Goal: Information Seeking & Learning: Learn about a topic

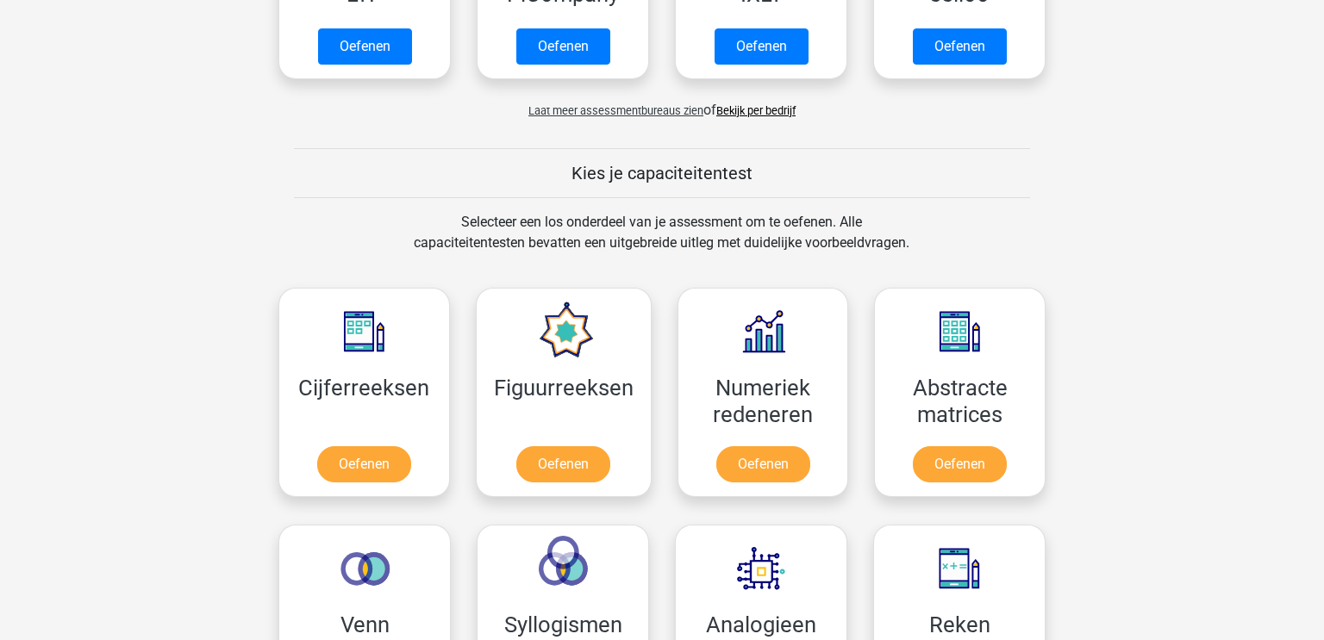
scroll to position [550, 0]
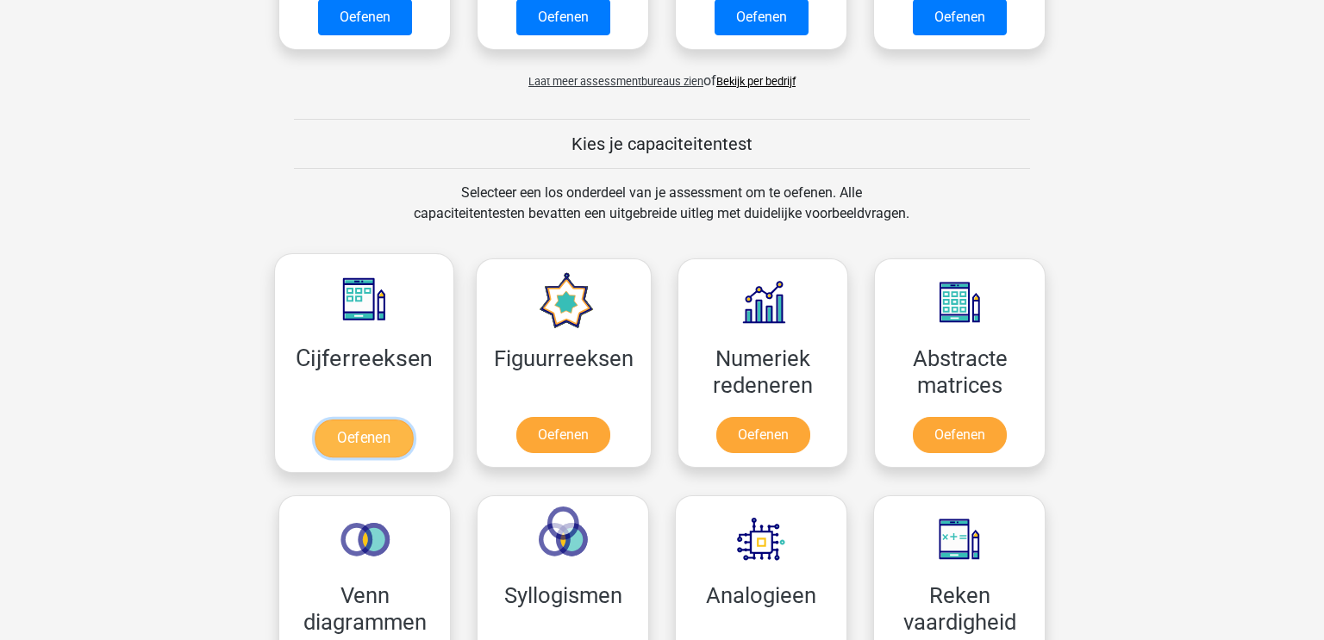
click at [398, 435] on link "Oefenen" at bounding box center [364, 439] width 98 height 38
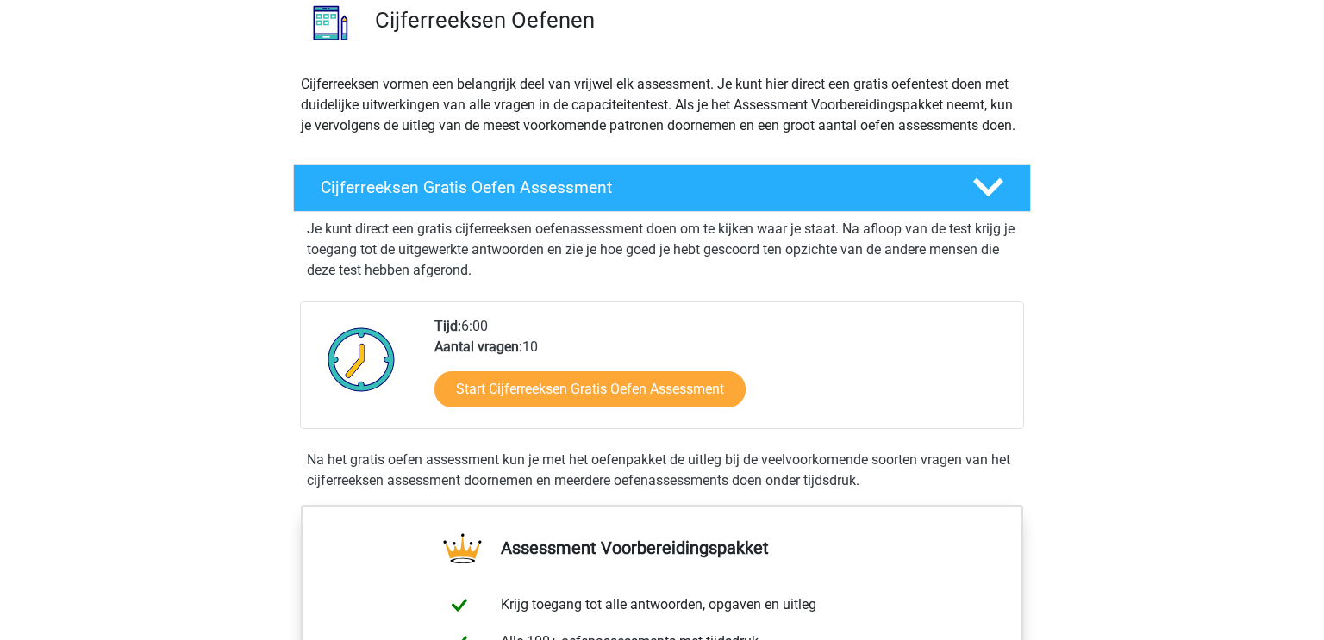
scroll to position [144, 0]
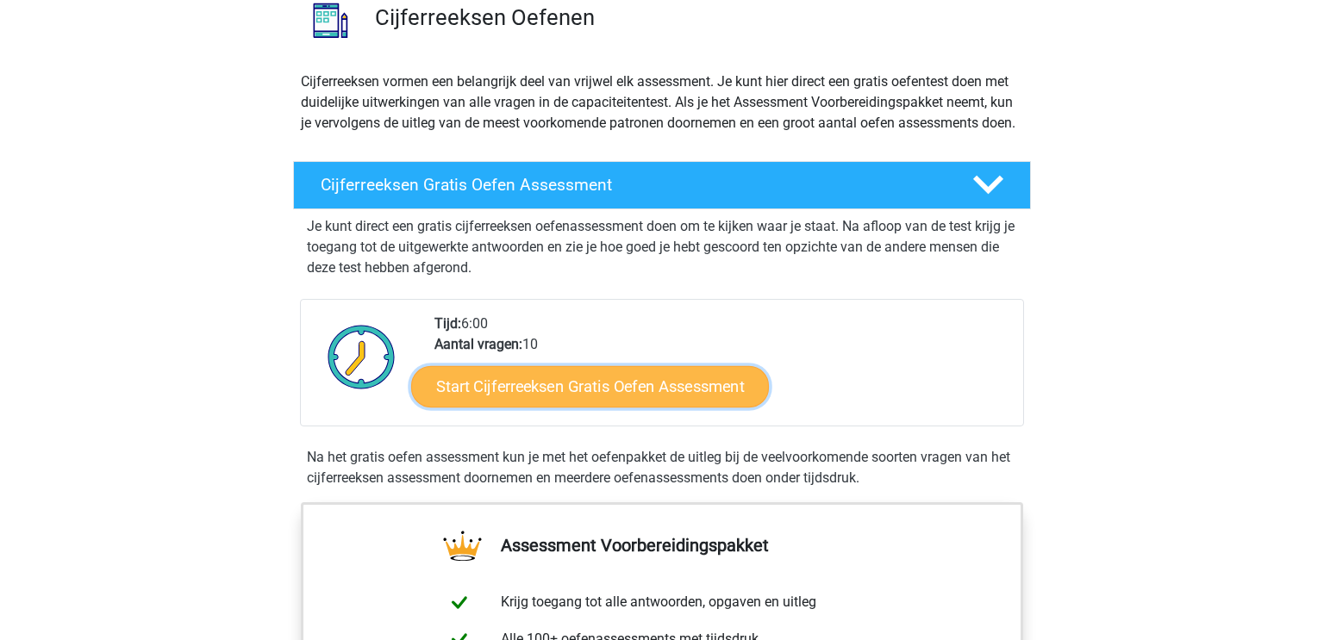
click at [684, 407] on link "Start Cijferreeksen Gratis Oefen Assessment" at bounding box center [590, 385] width 358 height 41
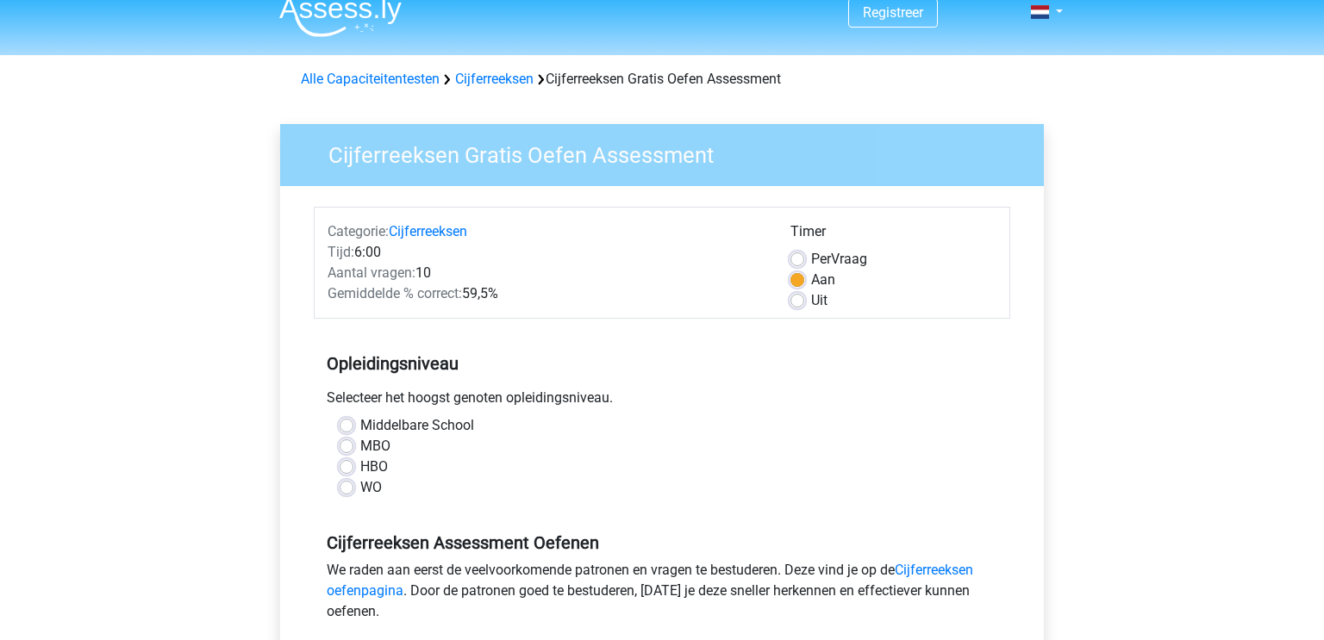
scroll to position [28, 0]
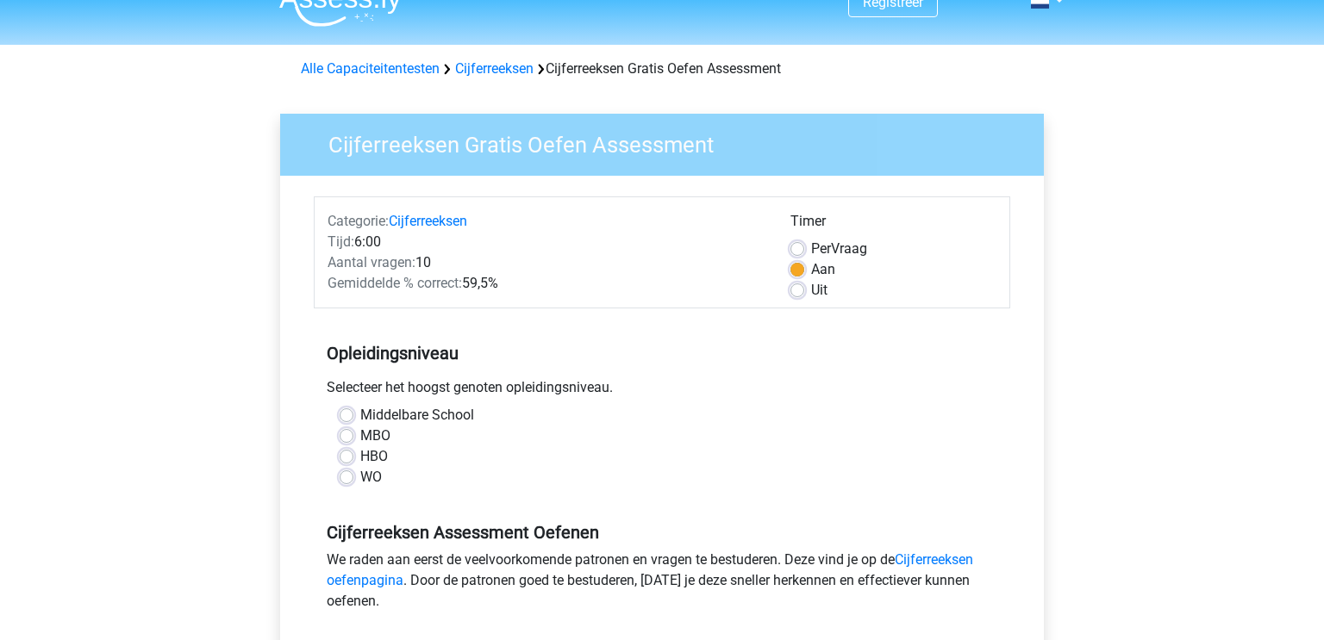
click at [360, 439] on label "MBO" at bounding box center [375, 436] width 30 height 21
click at [352, 439] on input "MBO" at bounding box center [346, 434] width 14 height 17
radio input "true"
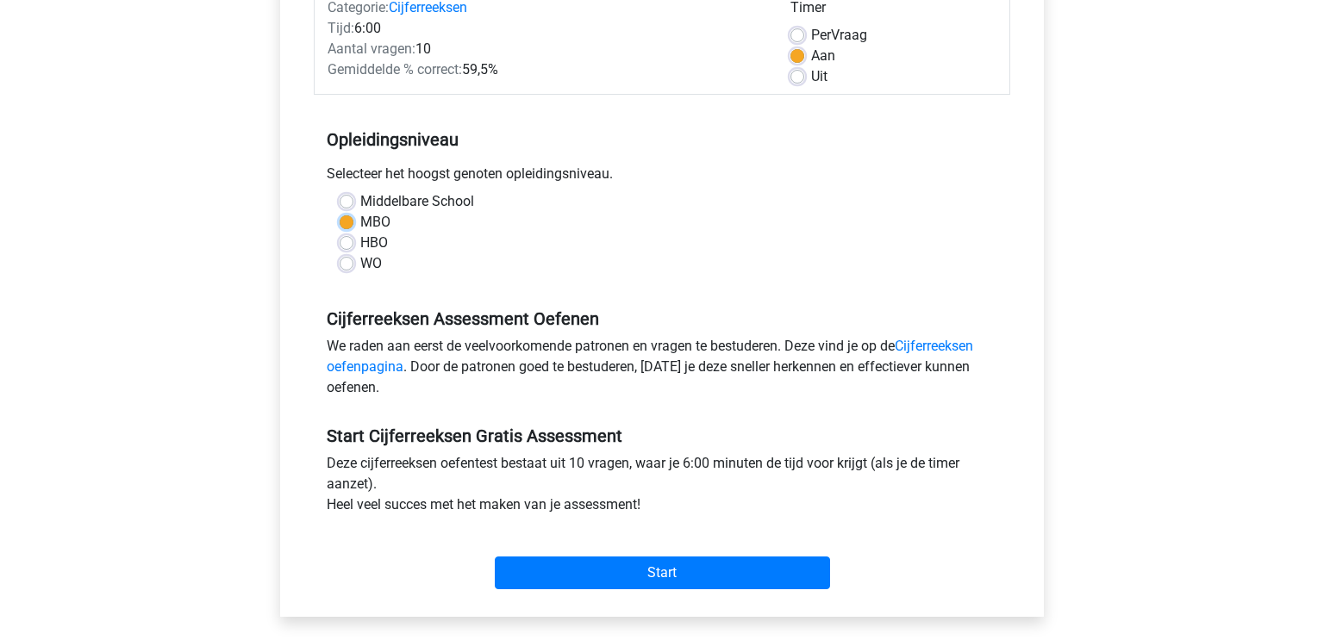
scroll to position [244, 0]
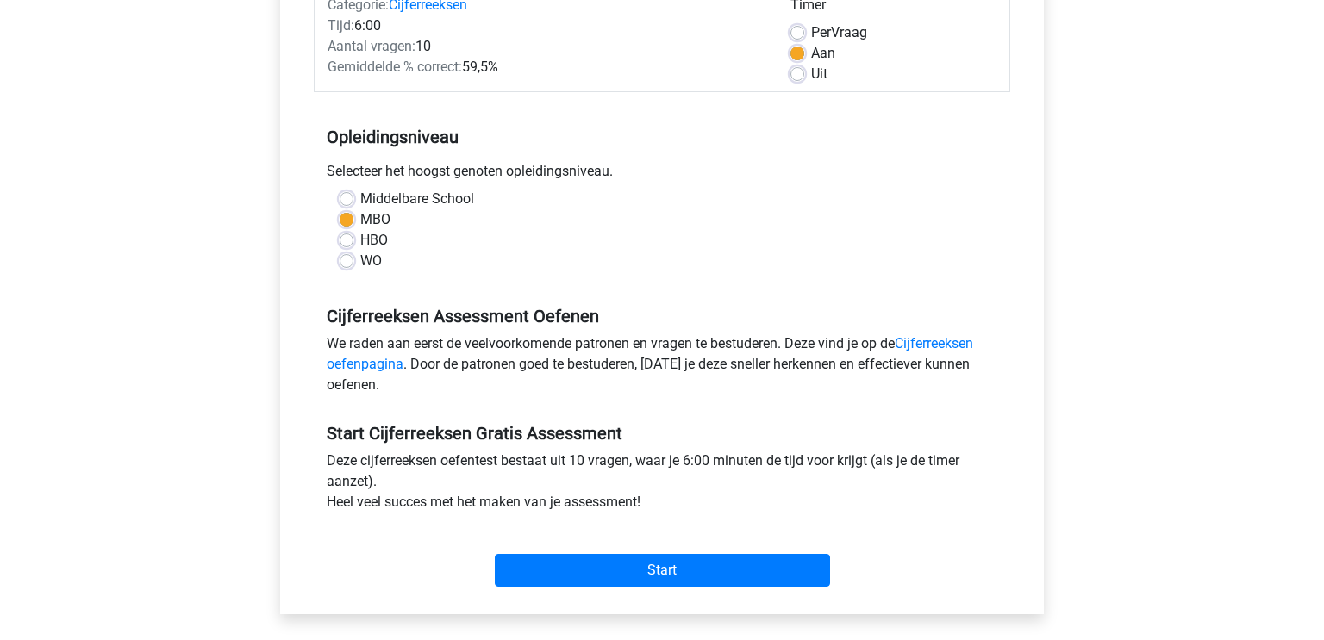
click at [811, 79] on label "Uit" at bounding box center [819, 74] width 16 height 21
click at [800, 79] on input "Uit" at bounding box center [797, 72] width 14 height 17
radio input "true"
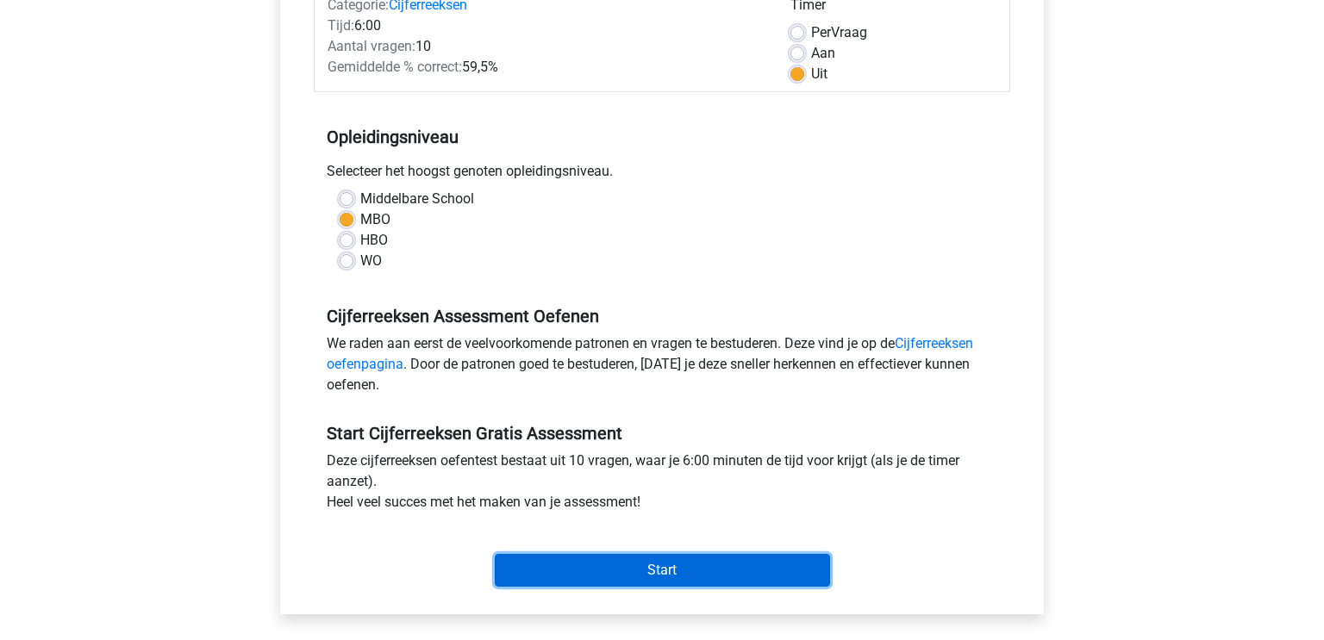
click at [747, 574] on input "Start" at bounding box center [662, 570] width 335 height 33
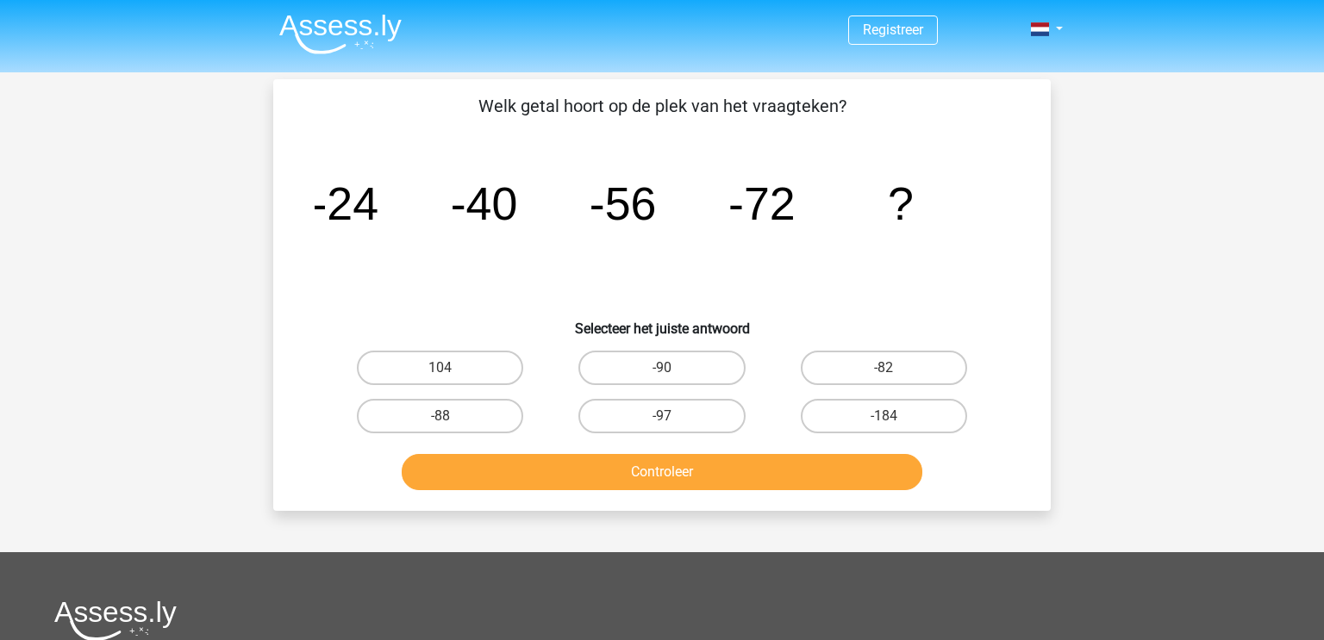
drag, startPoint x: 449, startPoint y: 414, endPoint x: 470, endPoint y: 436, distance: 31.1
click at [452, 418] on label "-88" at bounding box center [440, 416] width 166 height 34
click at [452, 418] on input "-88" at bounding box center [445, 421] width 11 height 11
radio input "true"
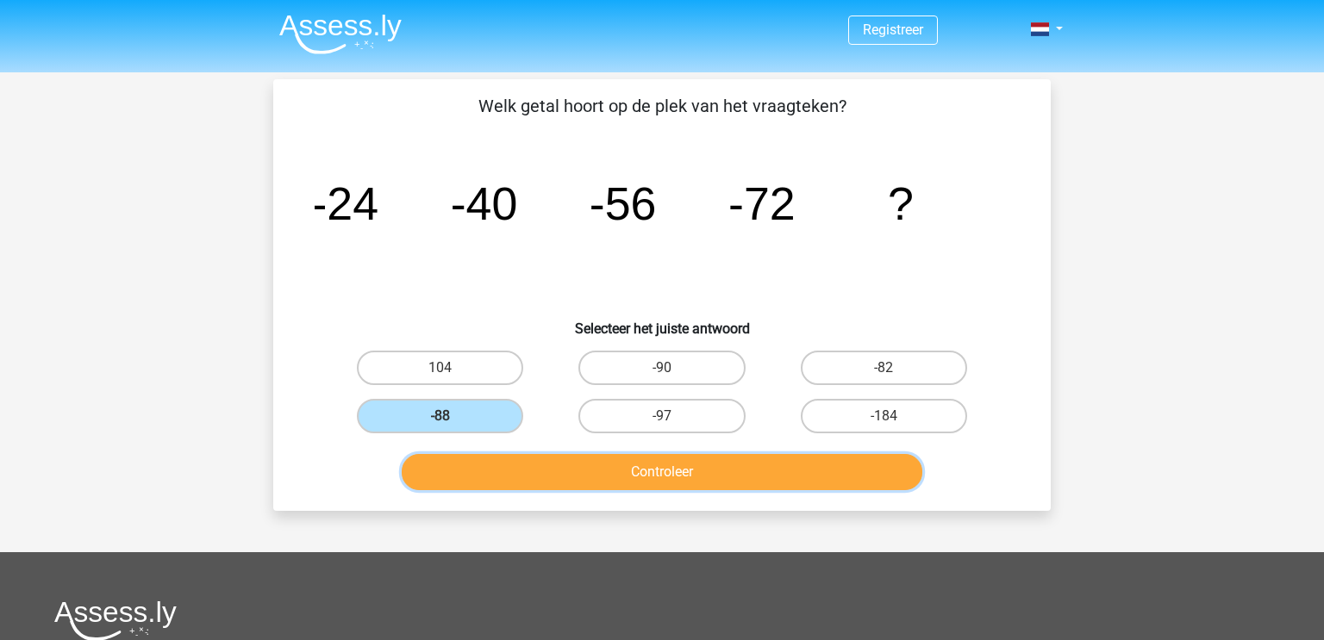
click at [598, 484] on button "Controleer" at bounding box center [662, 472] width 521 height 36
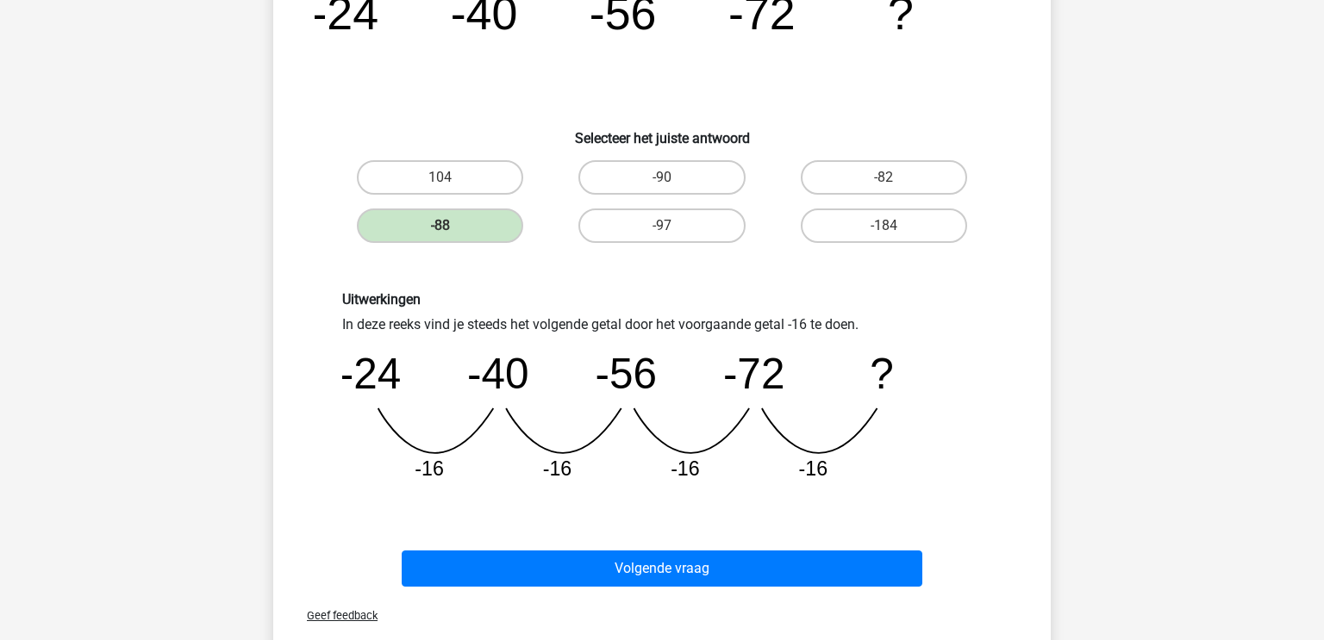
scroll to position [541, 0]
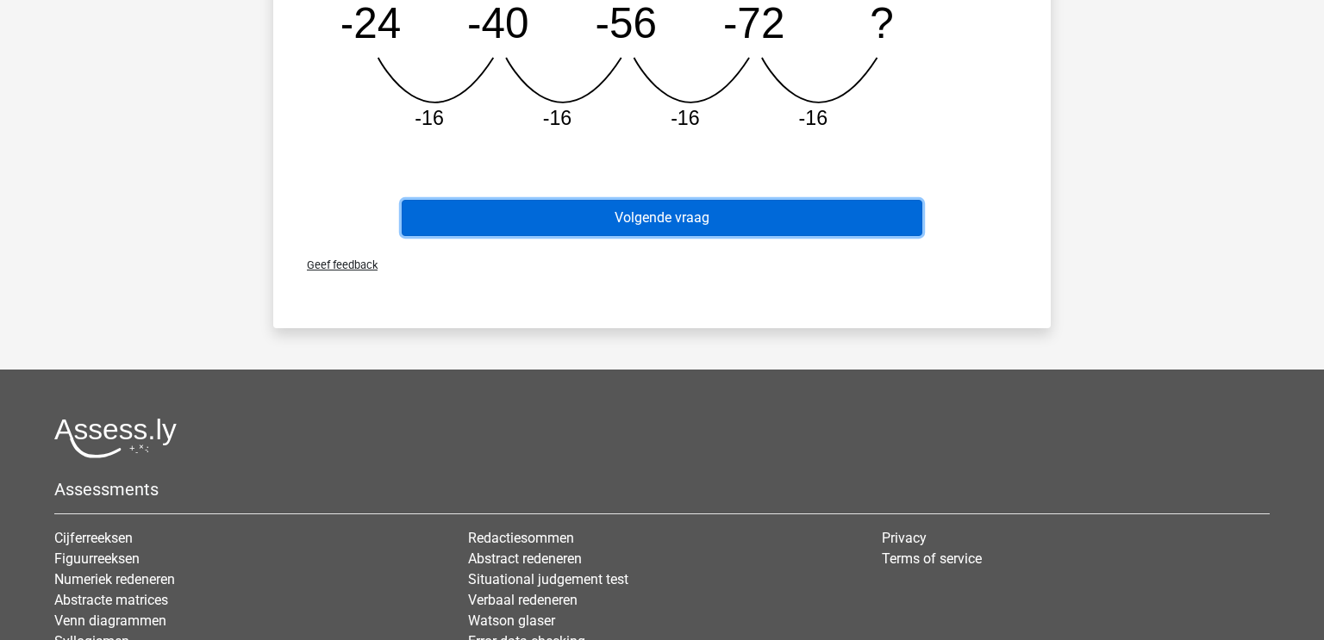
click at [762, 214] on button "Volgende vraag" at bounding box center [662, 218] width 521 height 36
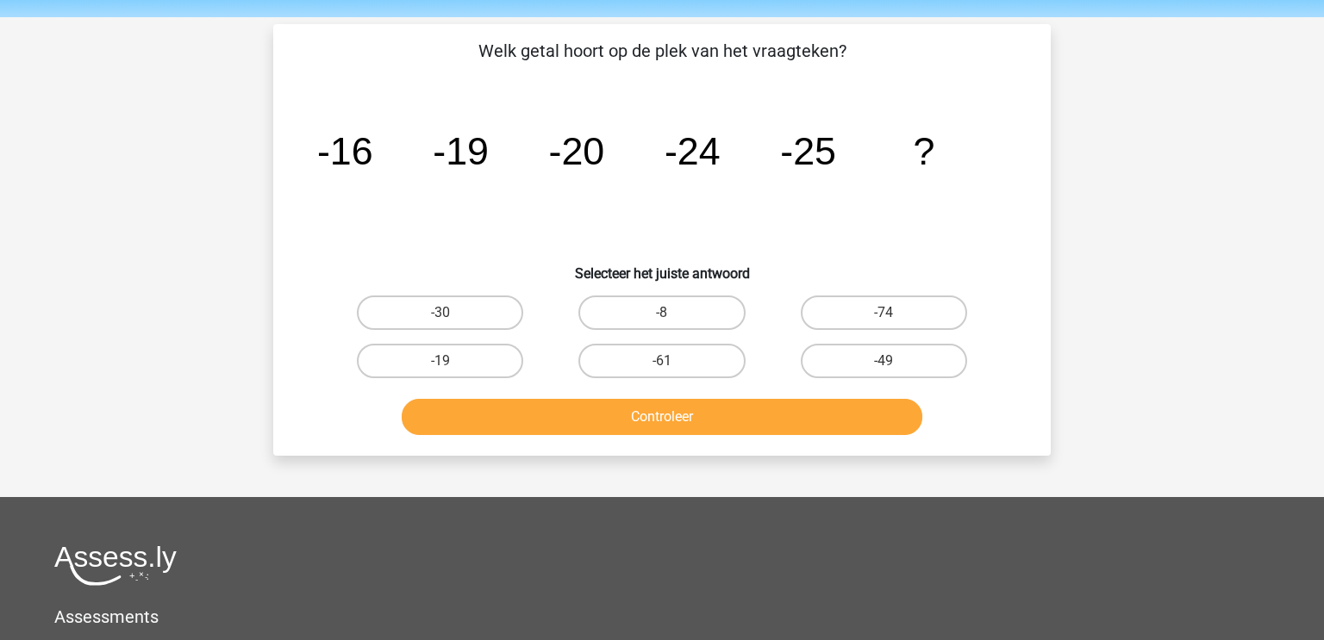
scroll to position [38, 0]
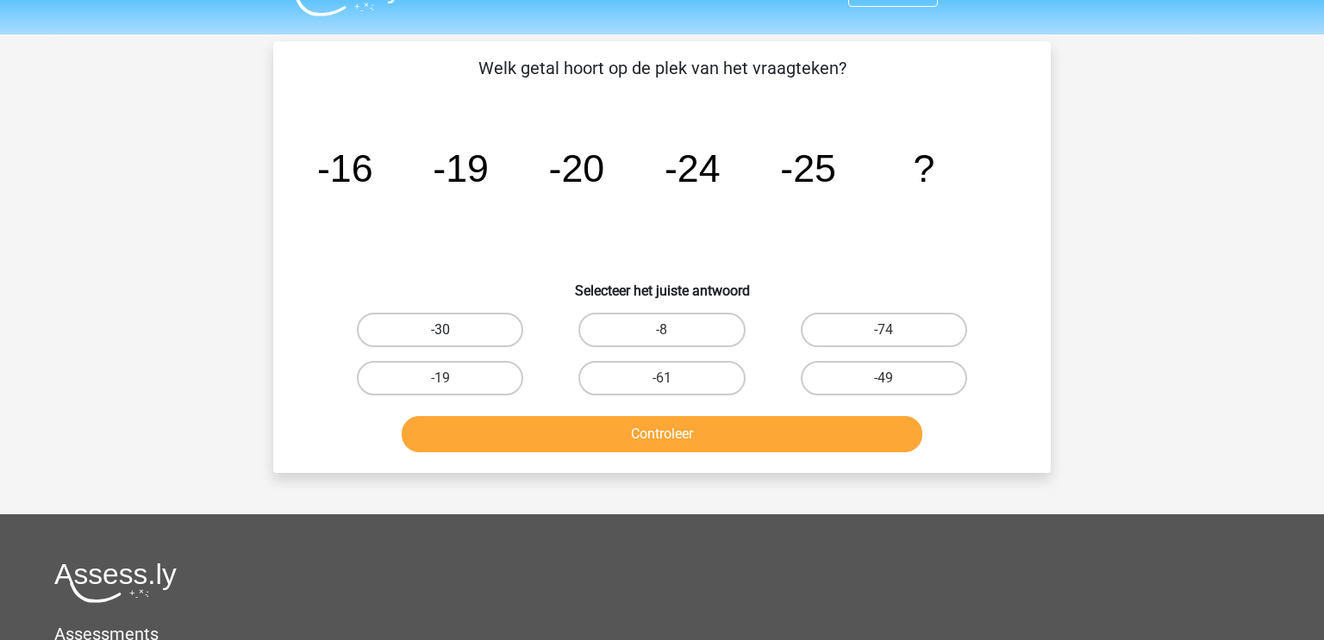
click at [478, 332] on label "-30" at bounding box center [440, 330] width 166 height 34
click at [452, 332] on input "-30" at bounding box center [445, 335] width 11 height 11
radio input "true"
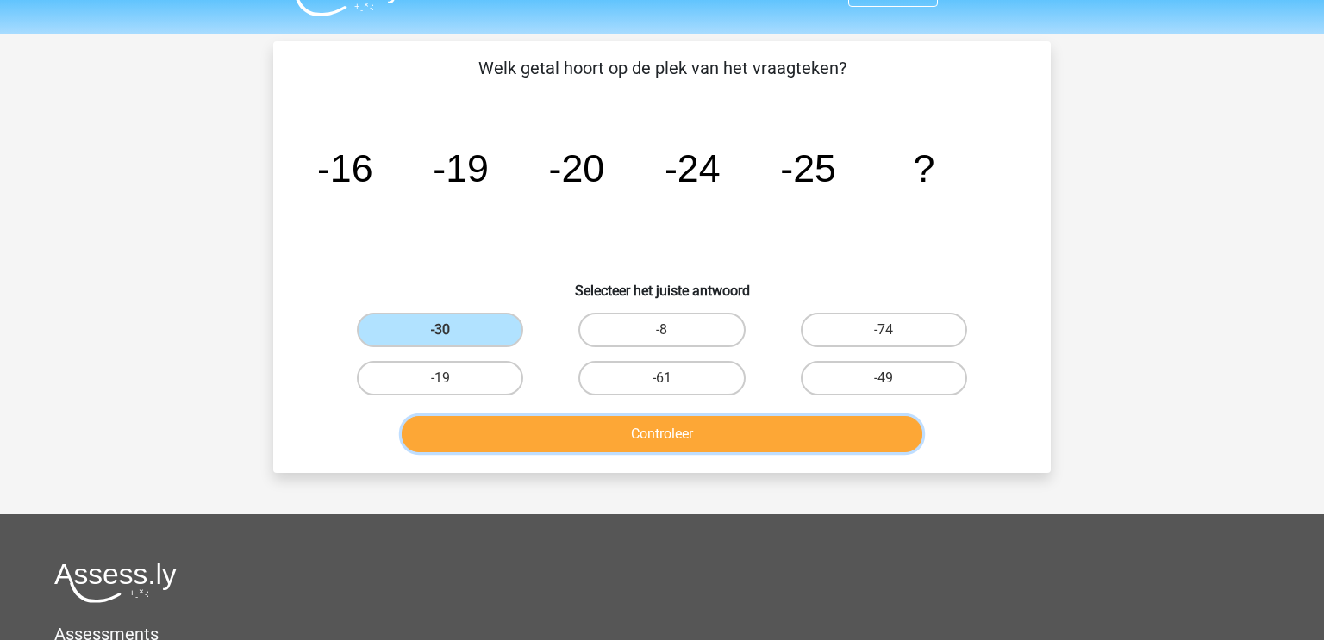
click at [689, 435] on button "Controleer" at bounding box center [662, 434] width 521 height 36
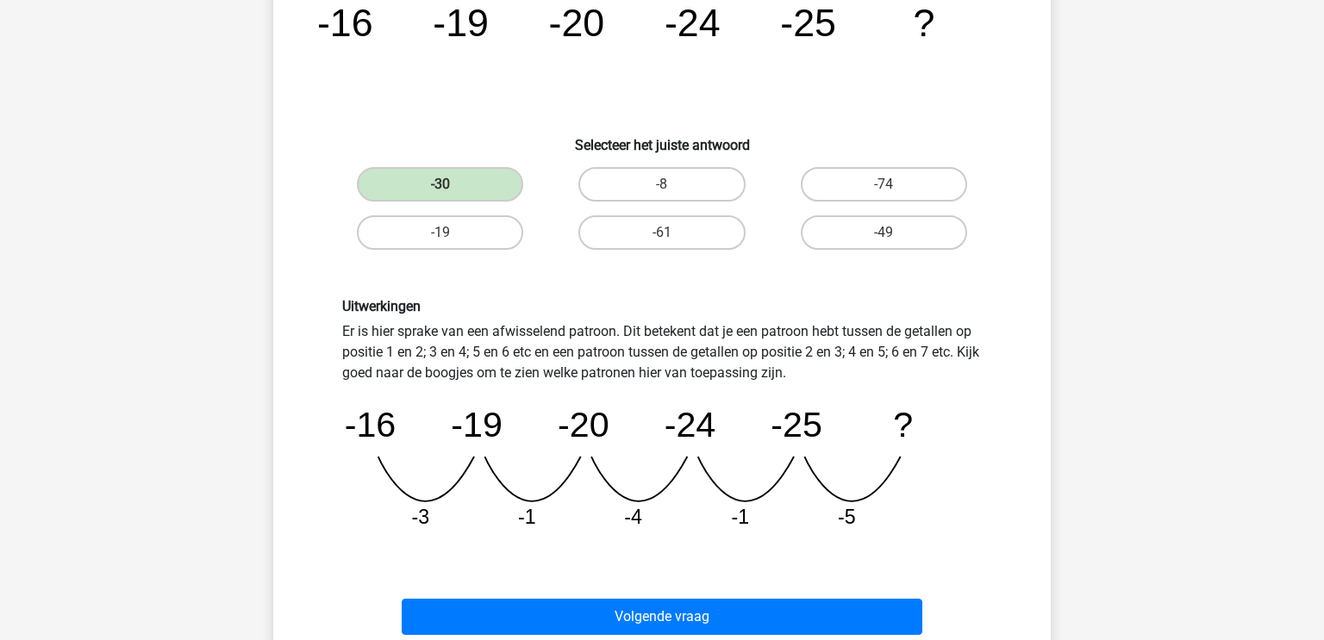
scroll to position [203, 0]
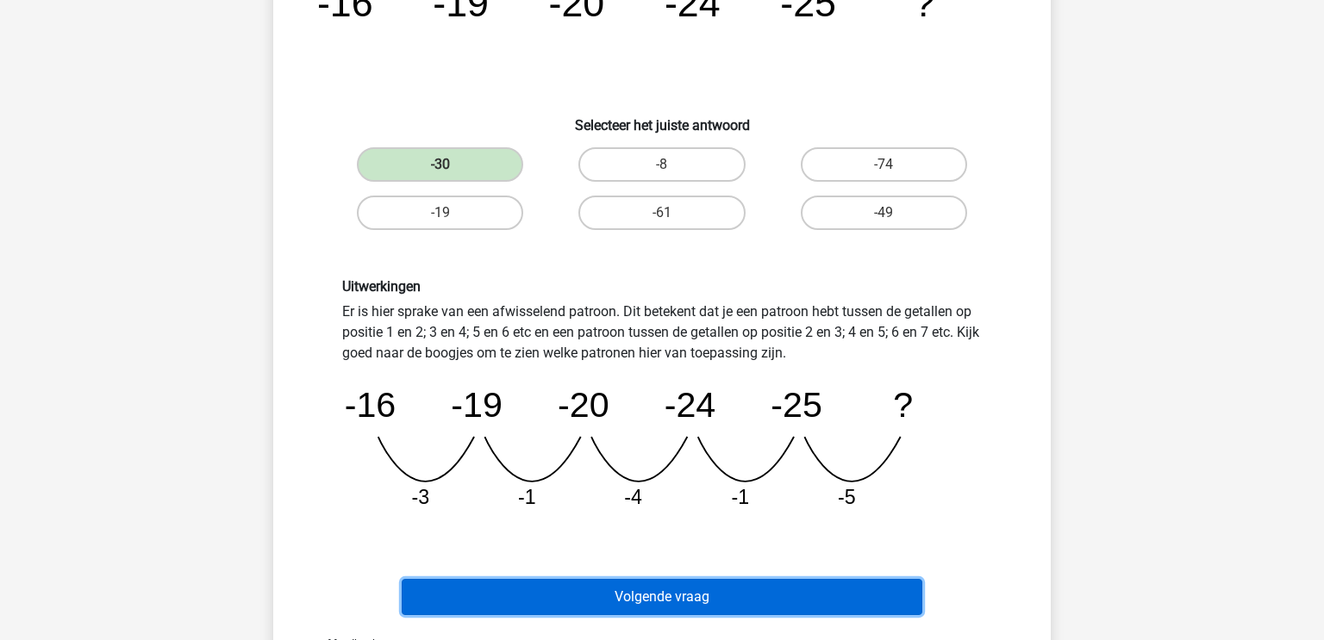
click at [790, 595] on button "Volgende vraag" at bounding box center [662, 597] width 521 height 36
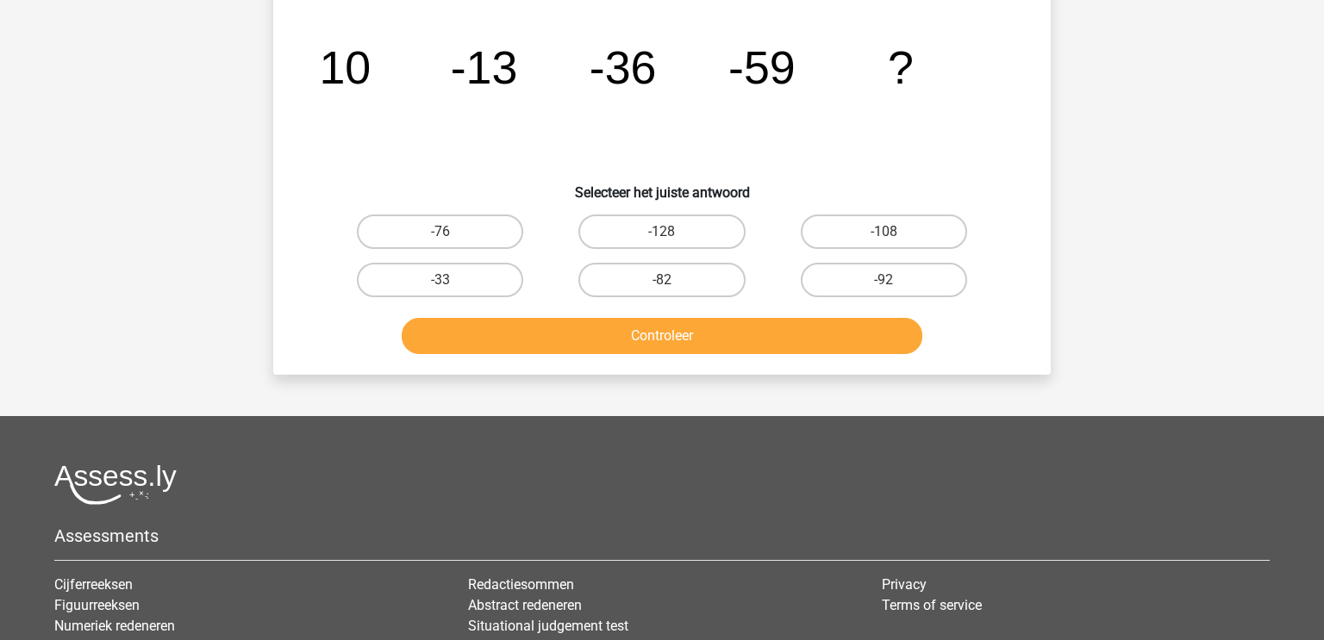
scroll to position [79, 0]
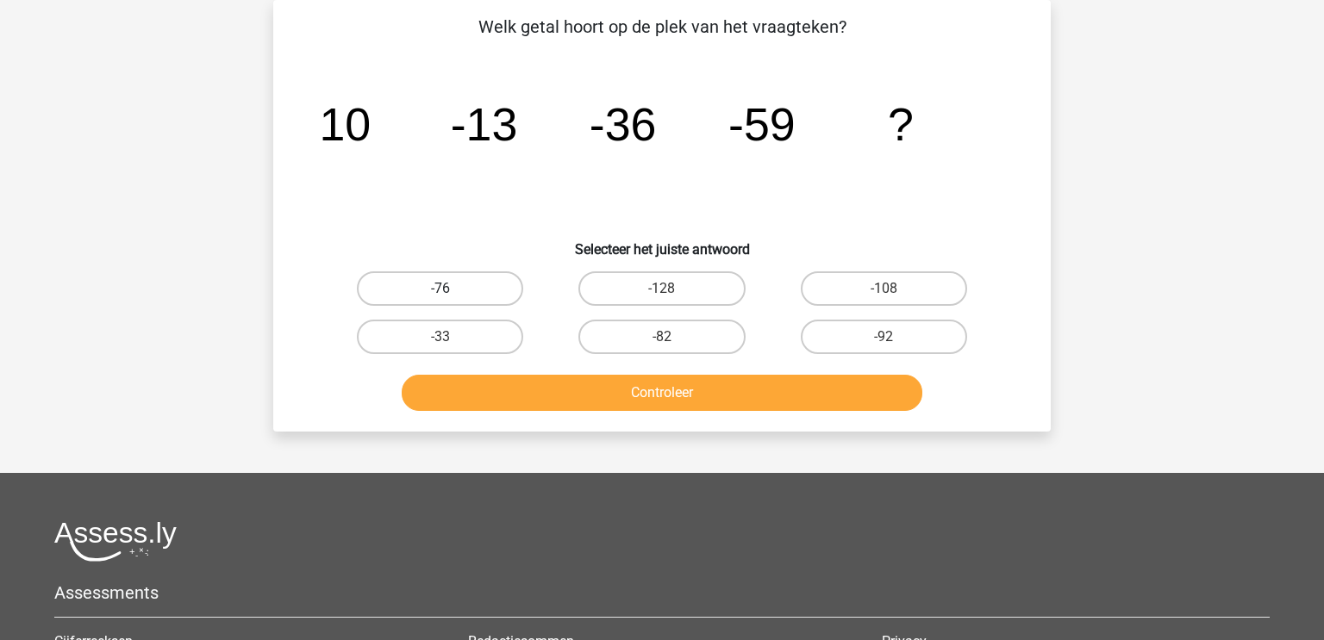
click at [469, 289] on label "-76" at bounding box center [440, 288] width 166 height 34
click at [452, 289] on input "-76" at bounding box center [445, 294] width 11 height 11
radio input "true"
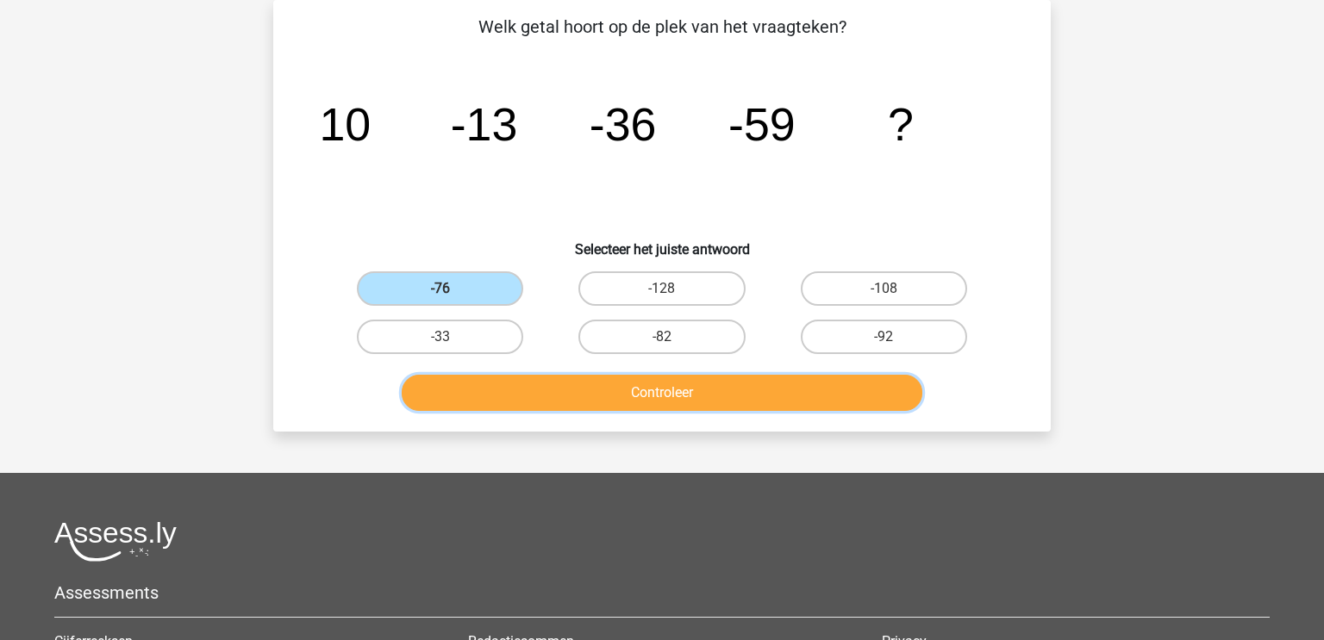
click at [697, 396] on button "Controleer" at bounding box center [662, 393] width 521 height 36
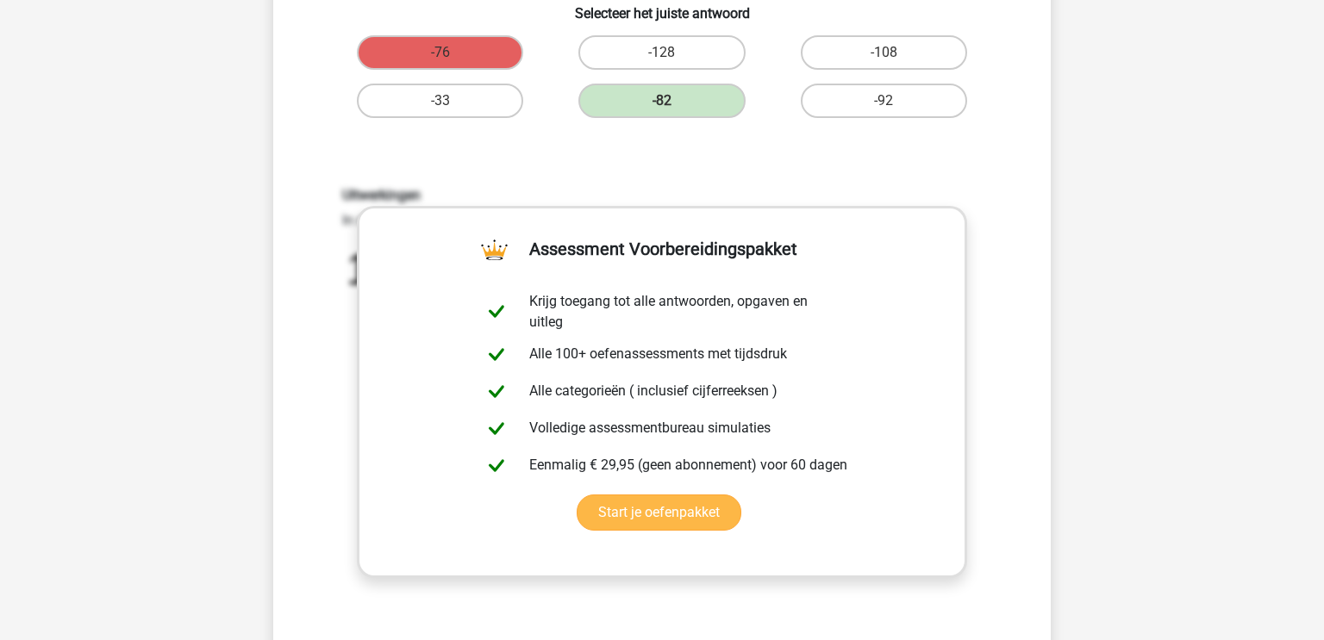
scroll to position [333, 0]
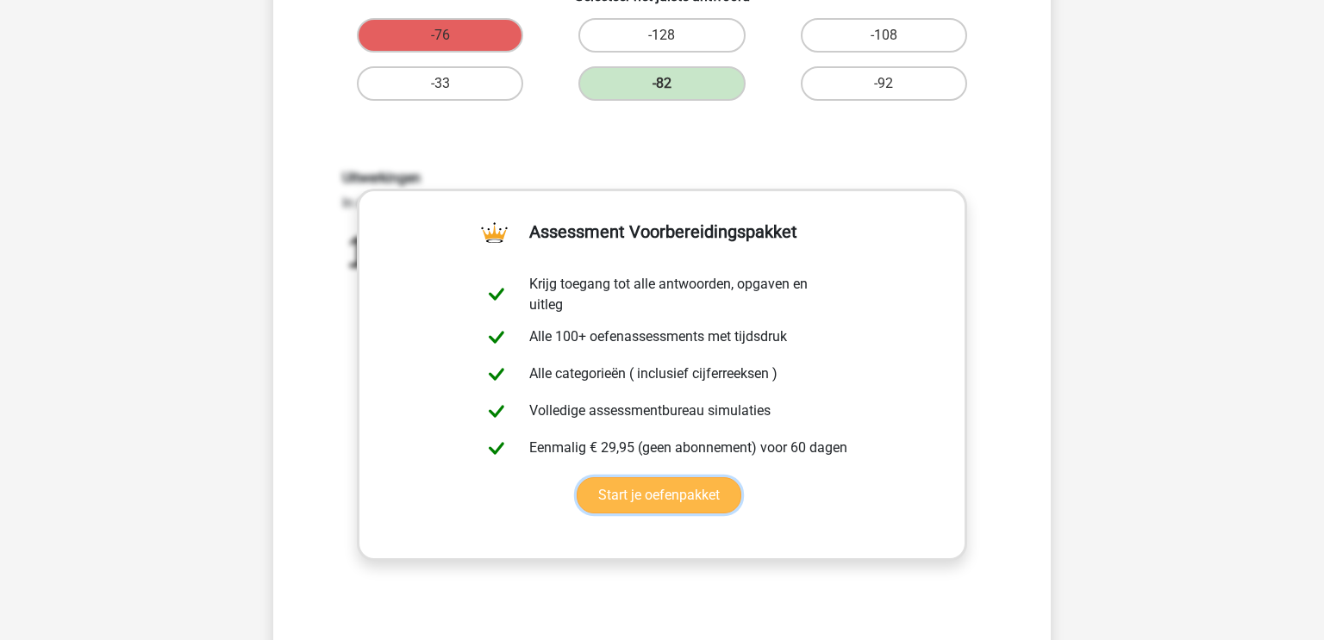
click at [711, 495] on link "Start je oefenpakket" at bounding box center [658, 495] width 165 height 36
